Goal: Find specific page/section: Find specific page/section

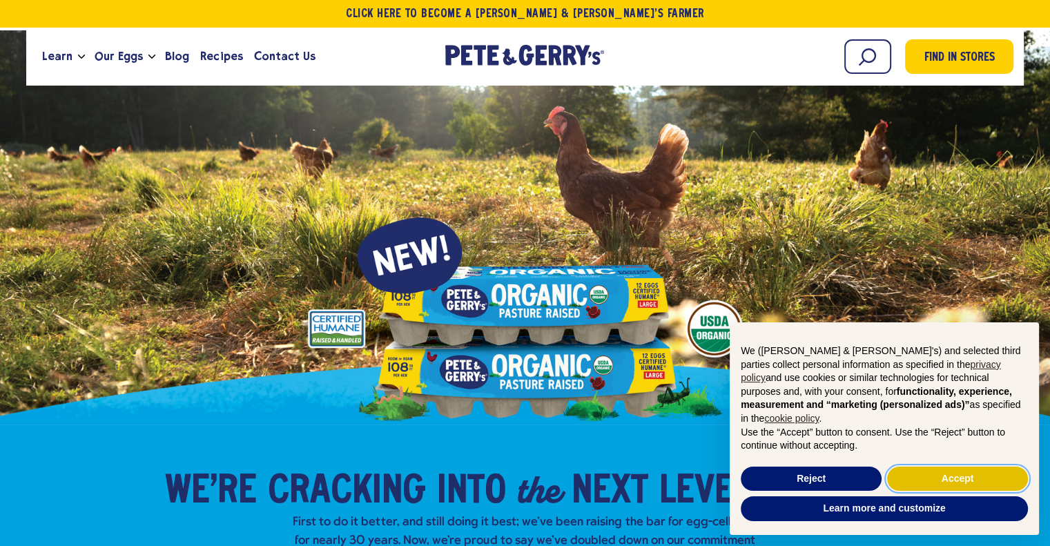
click at [964, 480] on button "Accept" at bounding box center [957, 479] width 141 height 25
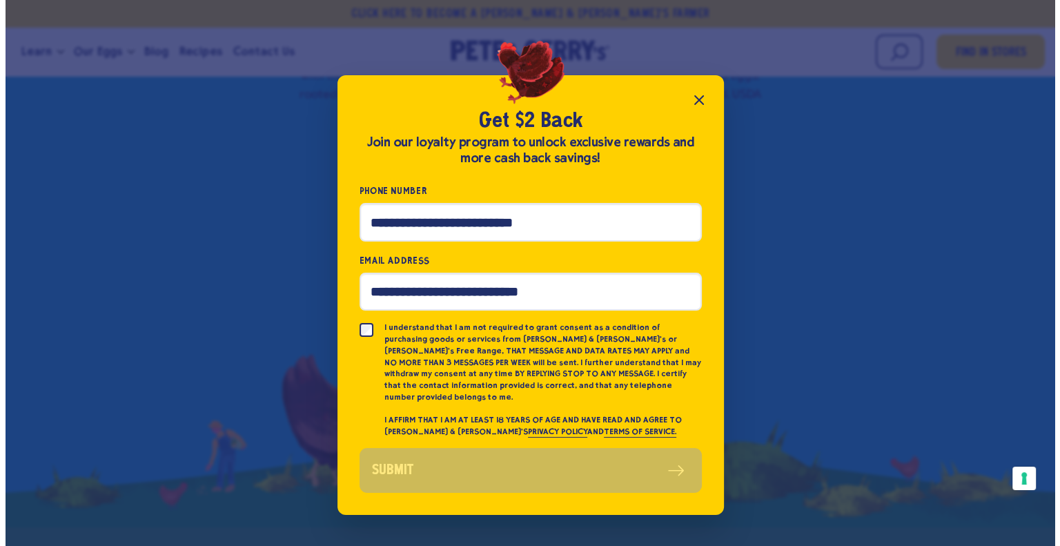
scroll to position [487, 0]
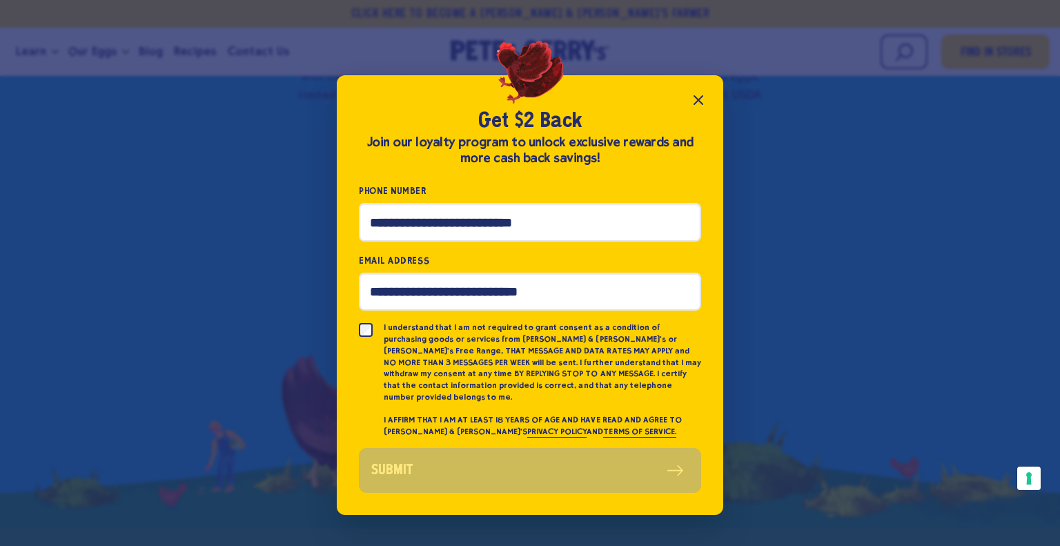
click at [699, 104] on icon "Close popup" at bounding box center [698, 100] width 17 height 17
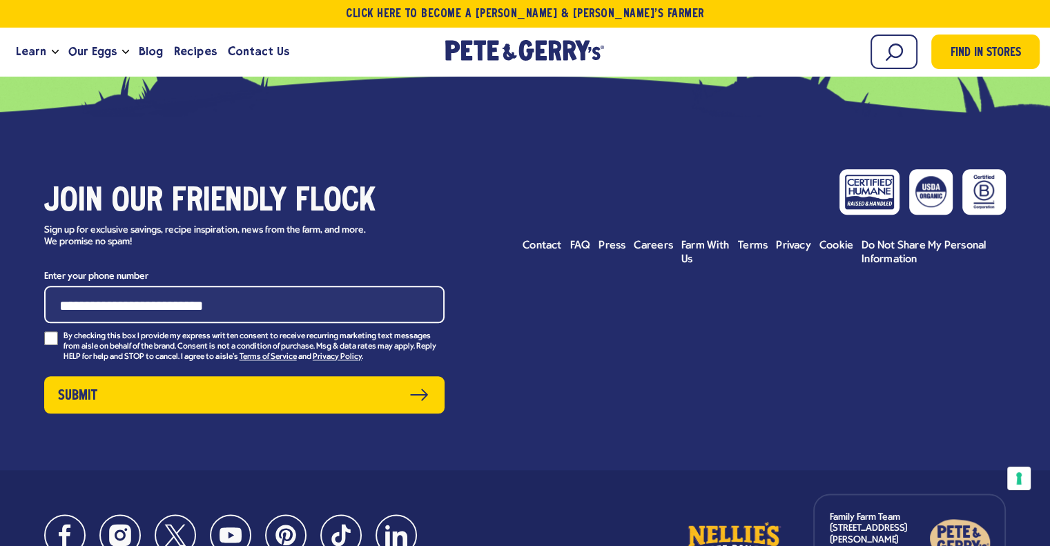
scroll to position [6845, 0]
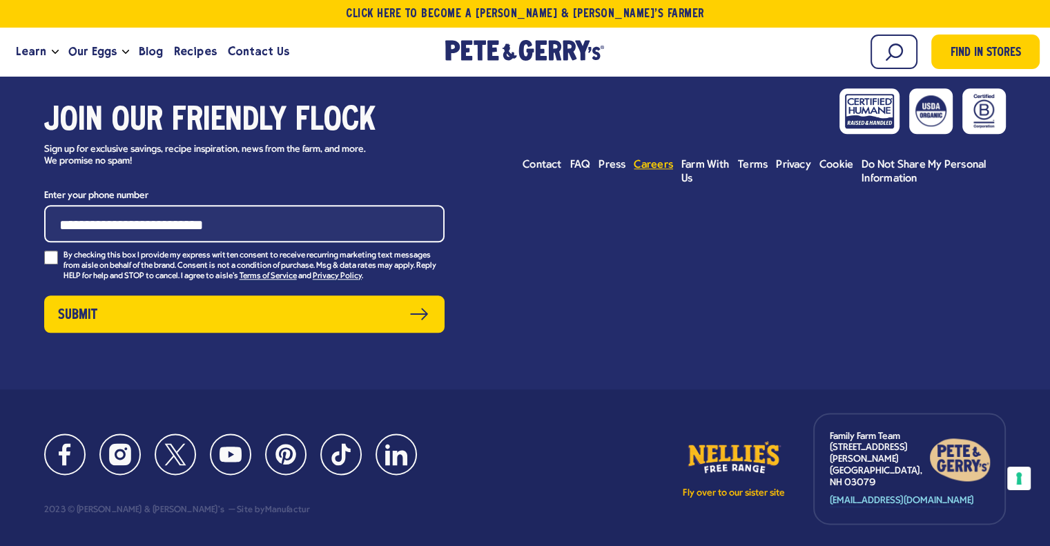
click at [649, 159] on span "Careers" at bounding box center [653, 164] width 39 height 11
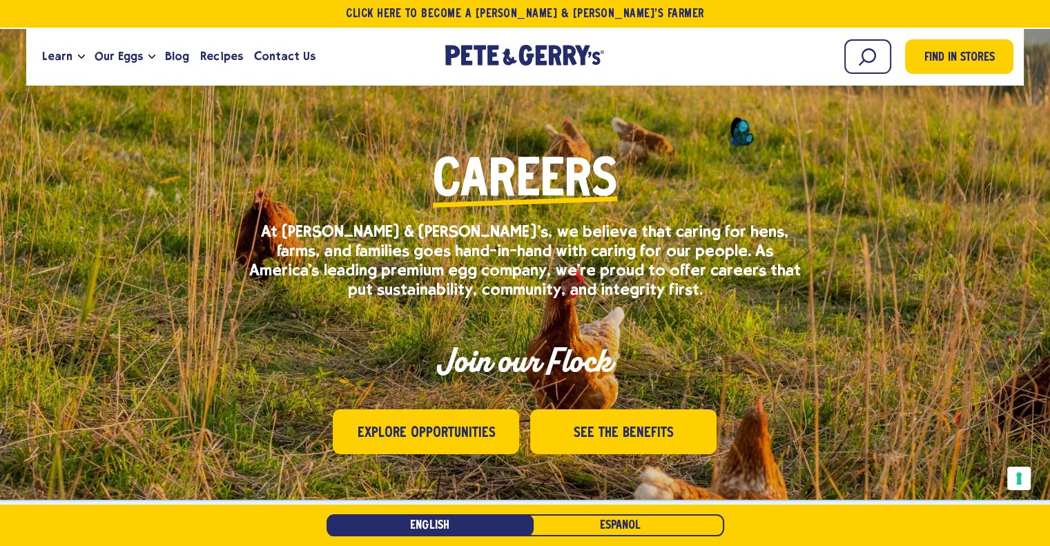
scroll to position [207, 0]
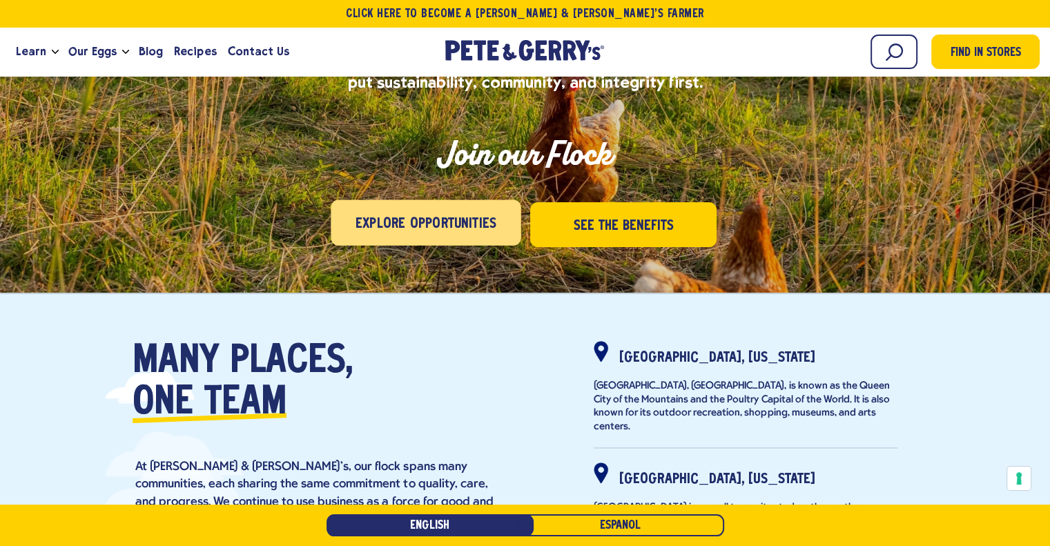
click at [409, 222] on span "Explore Opportunities" at bounding box center [425, 224] width 141 height 22
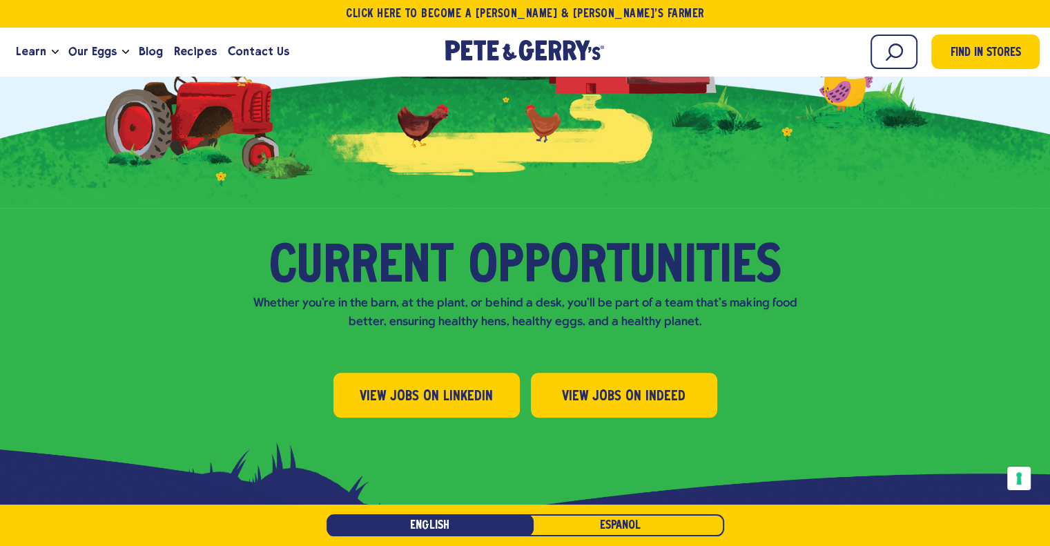
scroll to position [1347, 0]
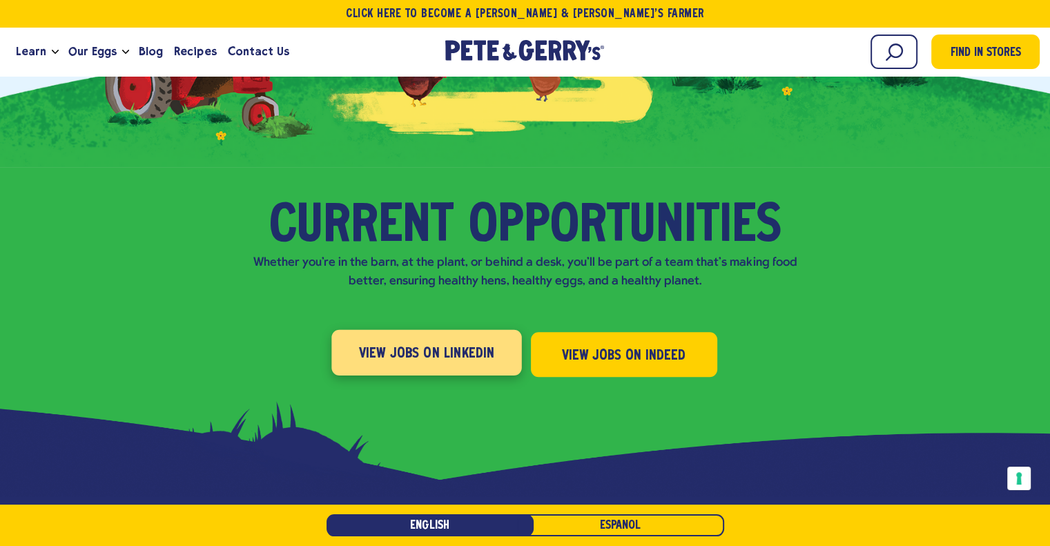
click at [433, 342] on span "View Jobs on LinkedIn" at bounding box center [426, 353] width 136 height 22
